Goal: Transaction & Acquisition: Book appointment/travel/reservation

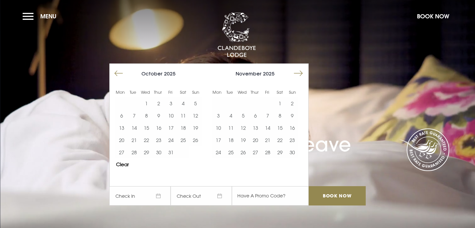
click at [286, 143] on button "22" at bounding box center [280, 140] width 12 height 12
click at [221, 153] on button "24" at bounding box center [218, 152] width 12 height 12
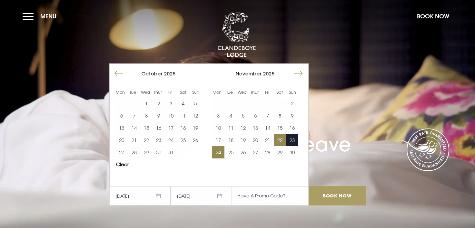
click at [343, 197] on input "Book Now" at bounding box center [337, 196] width 57 height 19
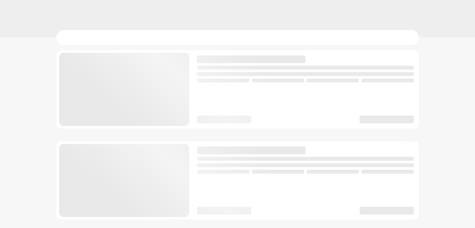
checkbox input "true"
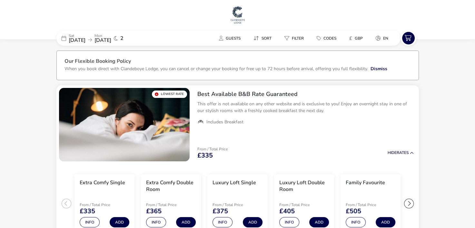
drag, startPoint x: 65, startPoint y: 68, endPoint x: 65, endPoint y: 71, distance: 3.6
click at [65, 71] on p "When you book direct with Clandeboye Lodge, you can cancel or change your booki…" at bounding box center [217, 69] width 304 height 6
